Goal: Task Accomplishment & Management: Use online tool/utility

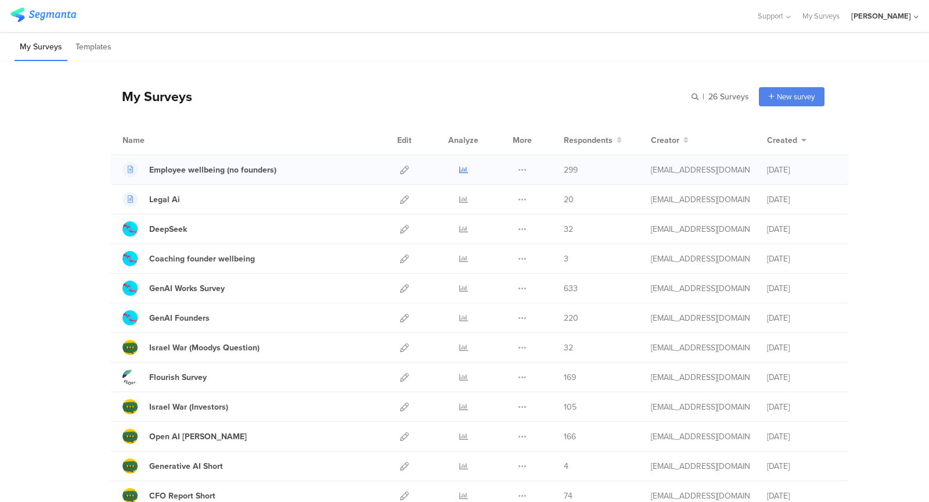
click at [458, 171] on div at bounding box center [463, 169] width 35 height 29
click at [463, 170] on icon at bounding box center [463, 169] width 9 height 9
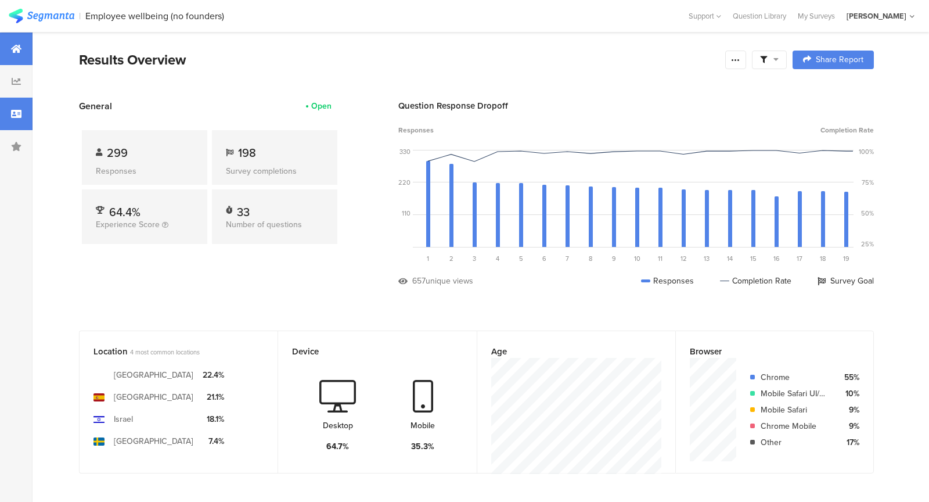
click at [5, 127] on div at bounding box center [16, 114] width 33 height 33
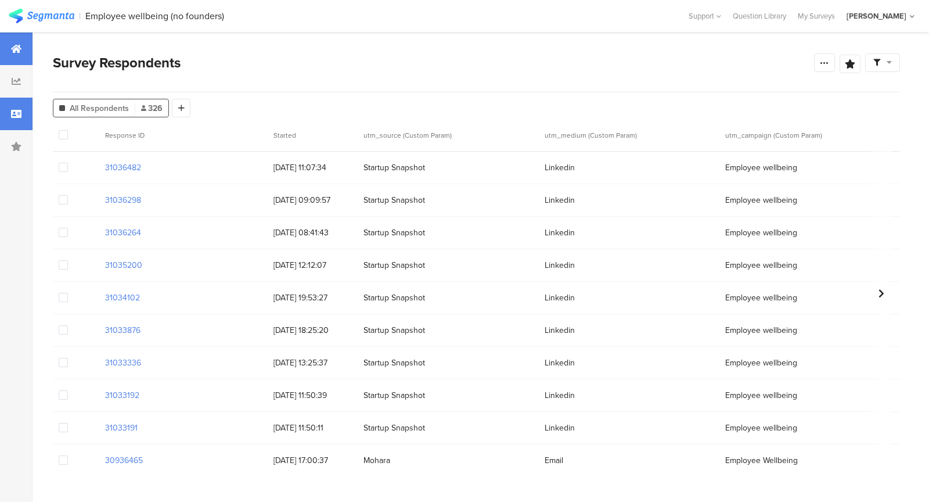
click at [2, 48] on div at bounding box center [16, 49] width 33 height 33
